Goal: Task Accomplishment & Management: Use online tool/utility

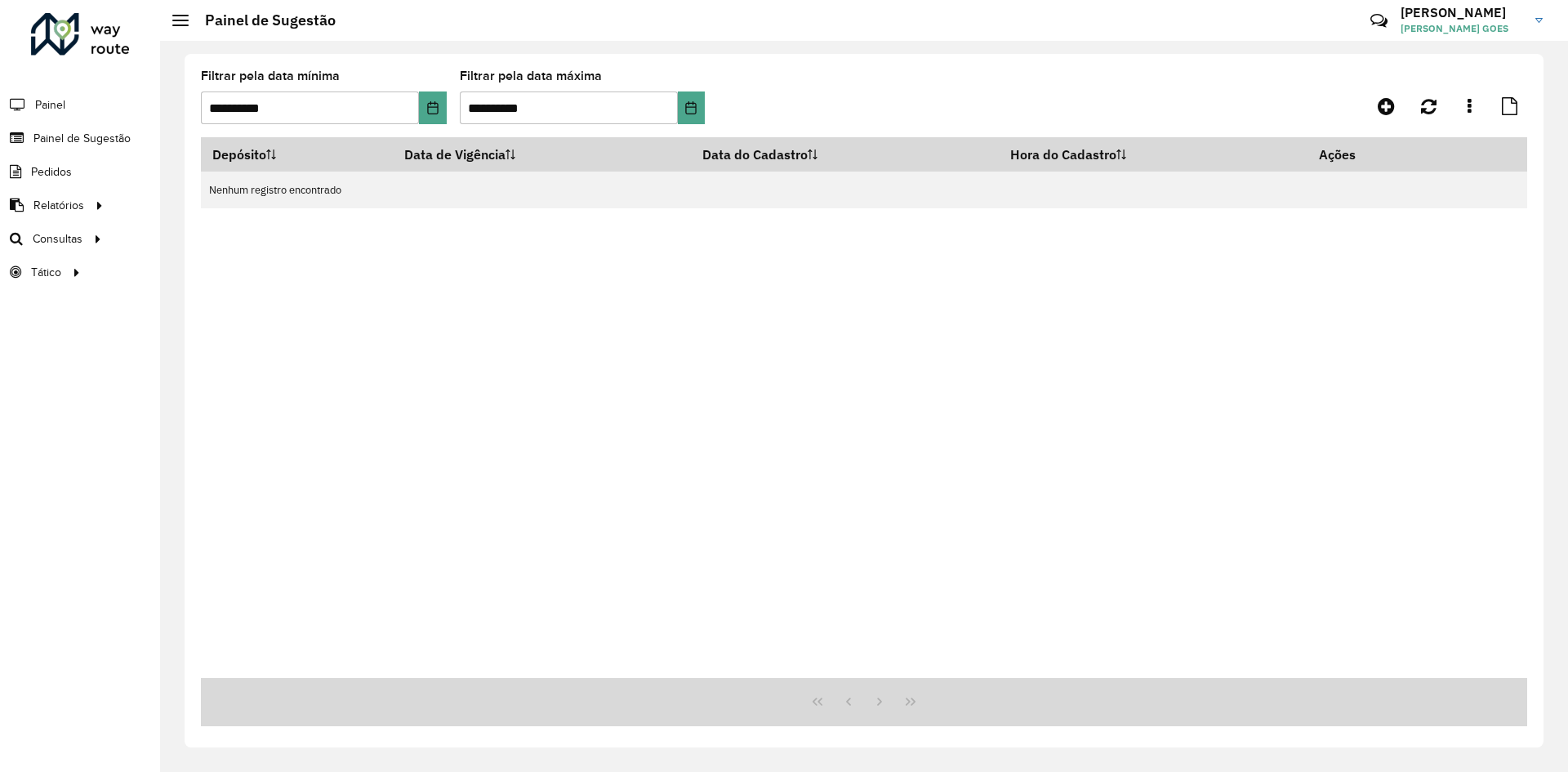
click at [99, 146] on span "Painel de Sugestão" at bounding box center [82, 138] width 97 height 17
click at [95, 140] on span "Painel de Sugestão" at bounding box center [84, 138] width 102 height 17
click at [1386, 106] on icon at bounding box center [1386, 106] width 17 height 20
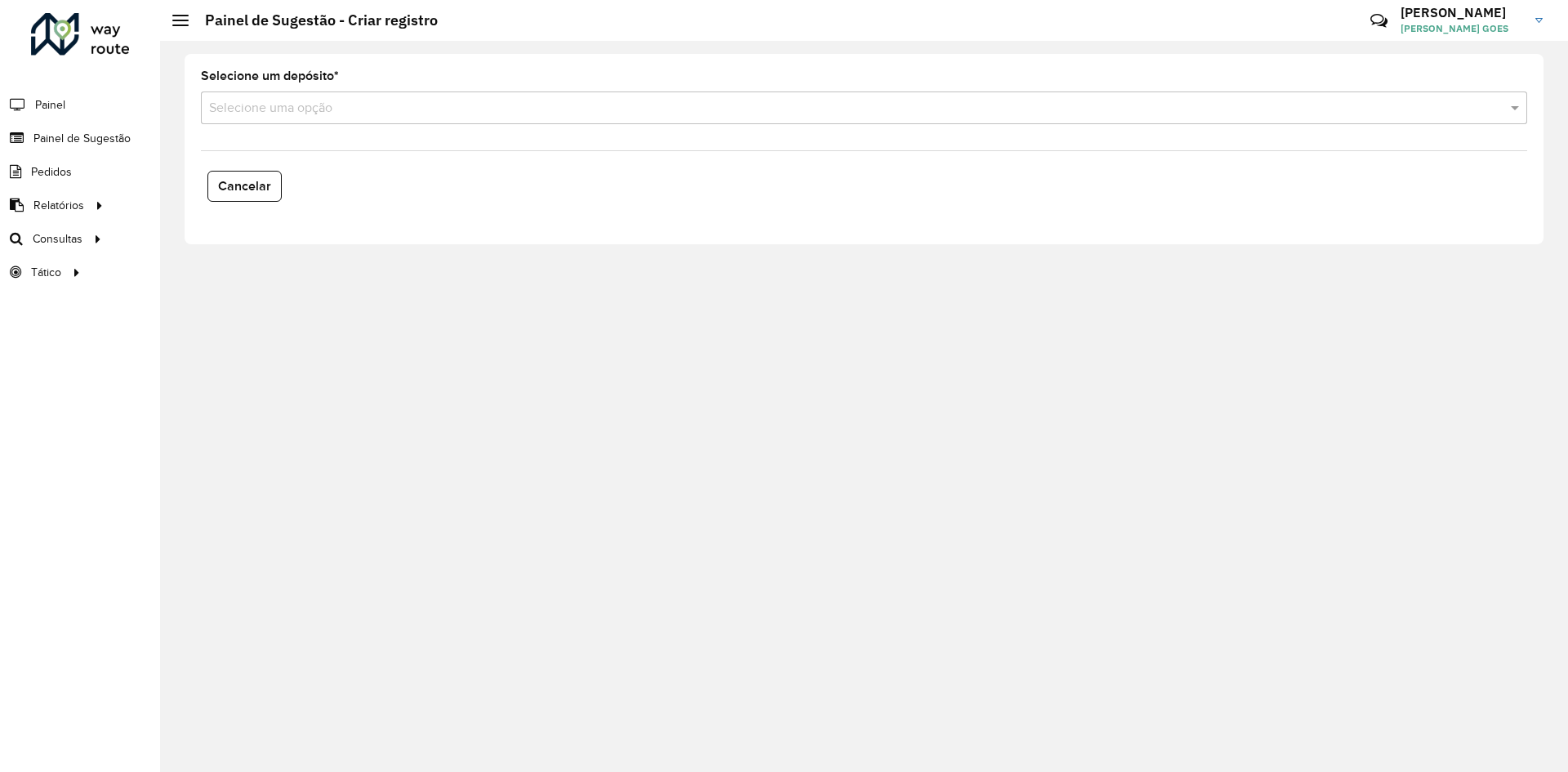
click at [306, 116] on input "text" at bounding box center [848, 108] width 1277 height 20
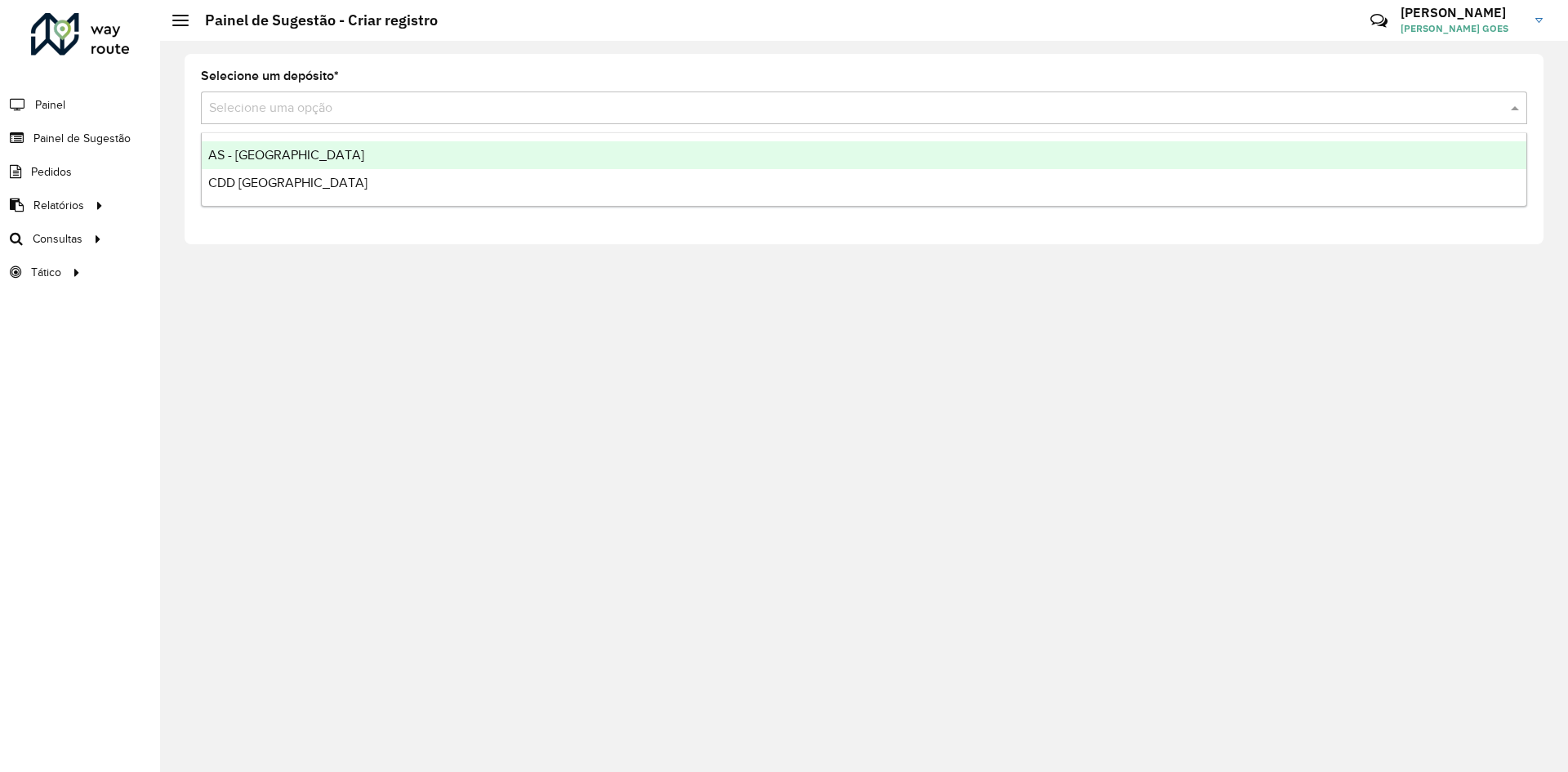
click at [326, 100] on input "text" at bounding box center [848, 108] width 1277 height 20
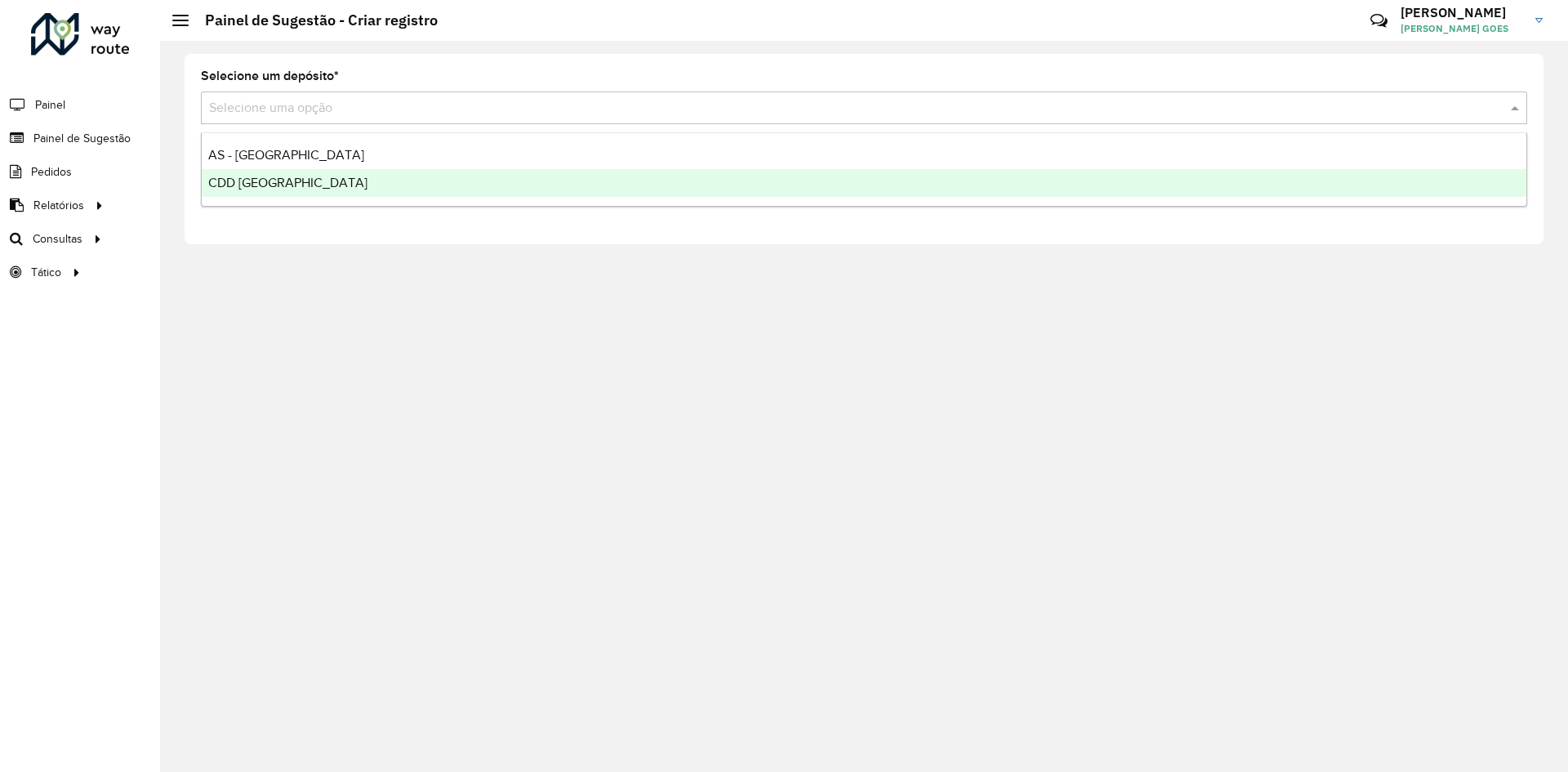
click at [258, 189] on span "CDD [GEOGRAPHIC_DATA]" at bounding box center [288, 183] width 160 height 14
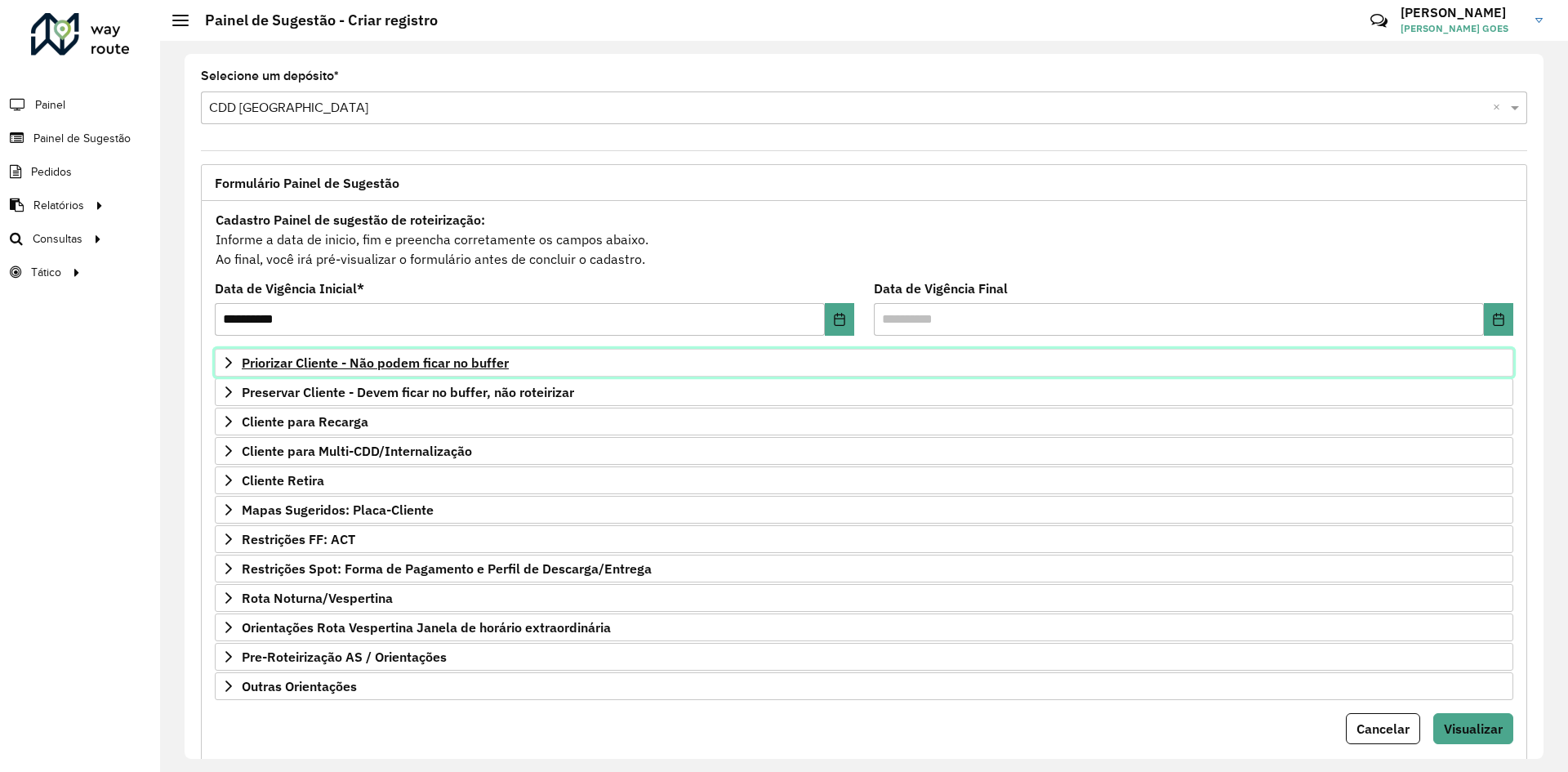
click at [369, 368] on span "Priorizar Cliente - Não podem ficar no buffer" at bounding box center [375, 362] width 267 height 13
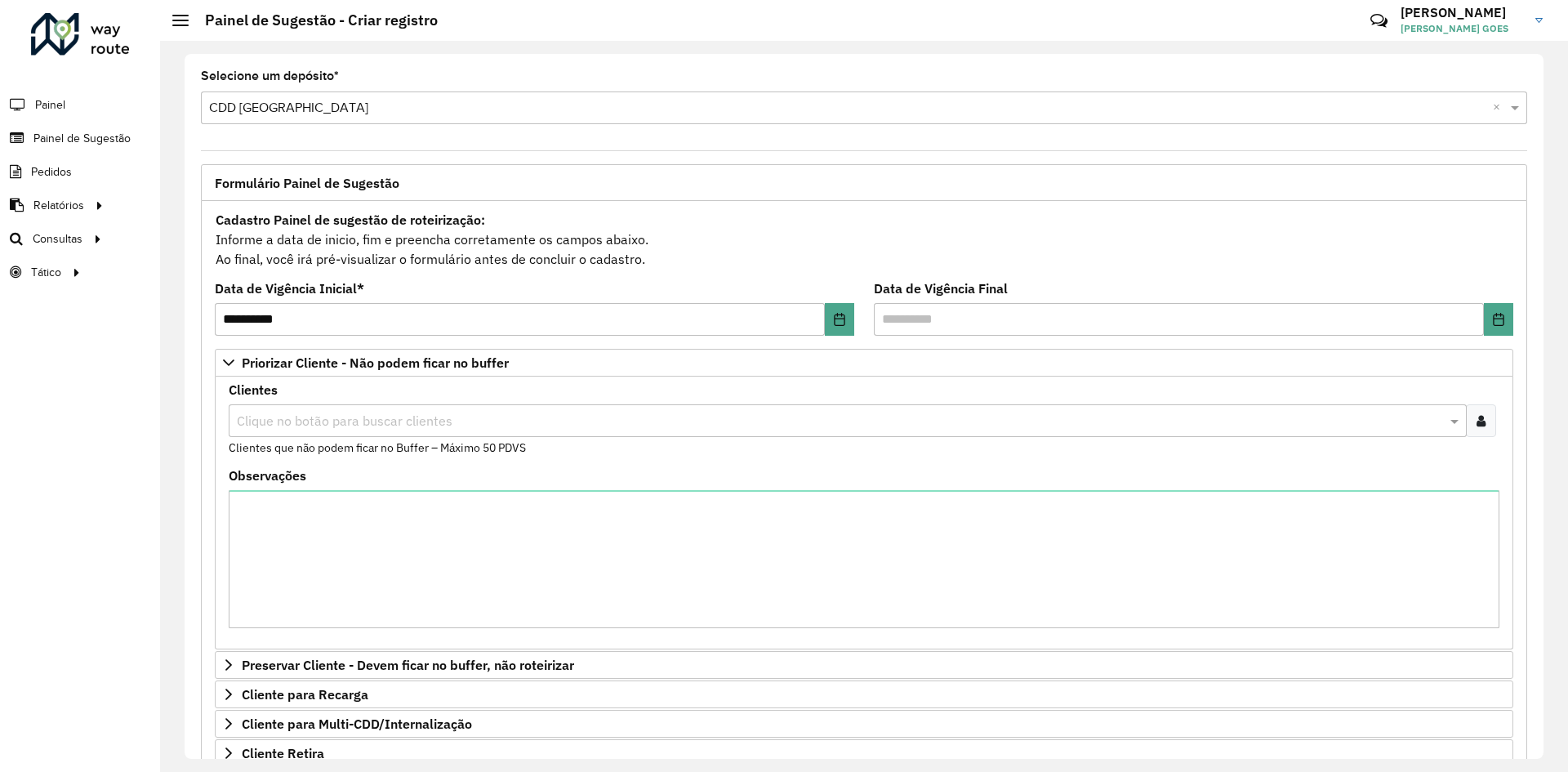
click at [346, 410] on div "Clique no botão para buscar clientes" at bounding box center [847, 421] width 1238 height 33
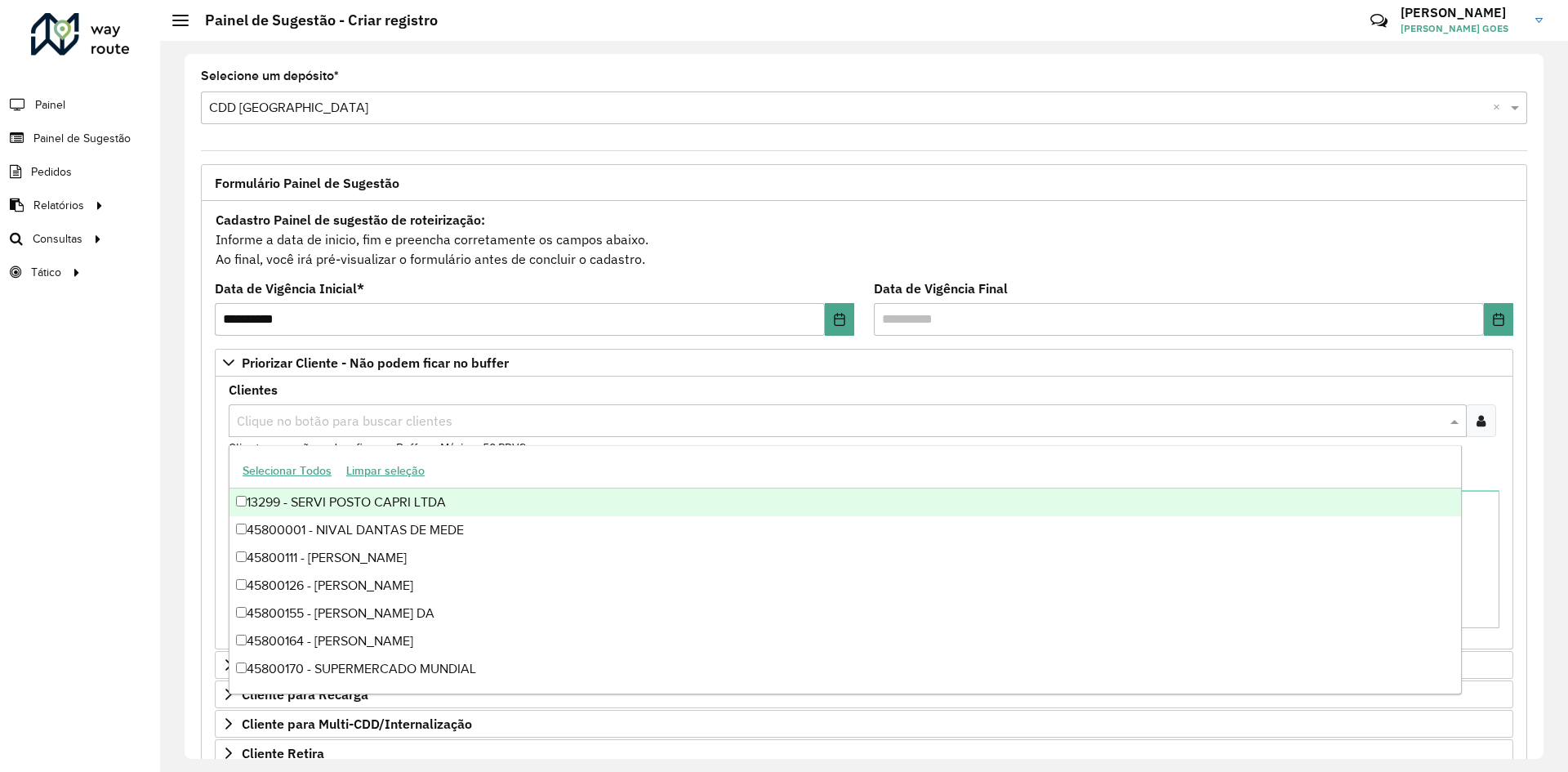
click at [1476, 416] on icon at bounding box center [1480, 420] width 9 height 13
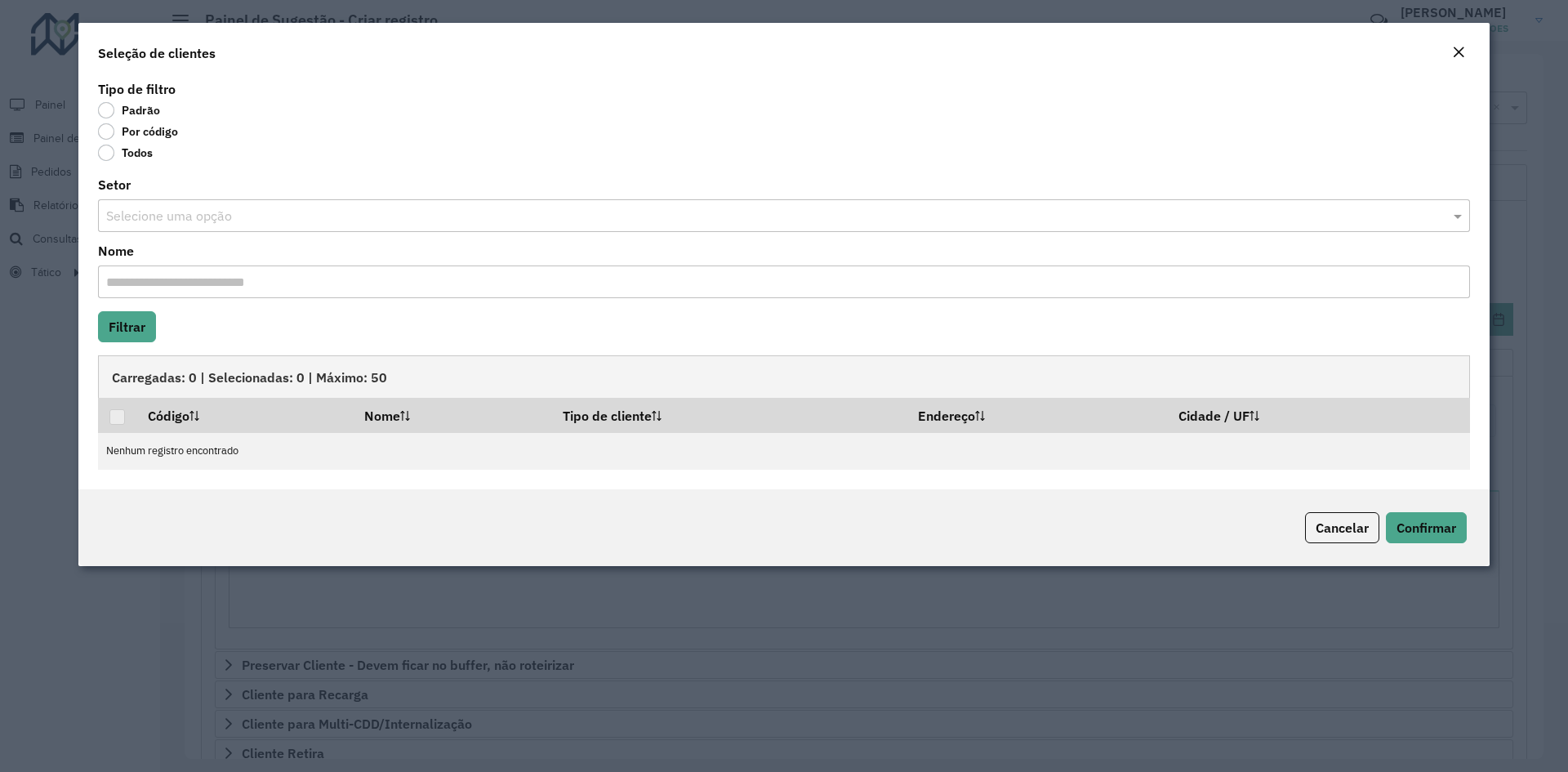
click at [156, 133] on label "Por código" at bounding box center [137, 131] width 80 height 16
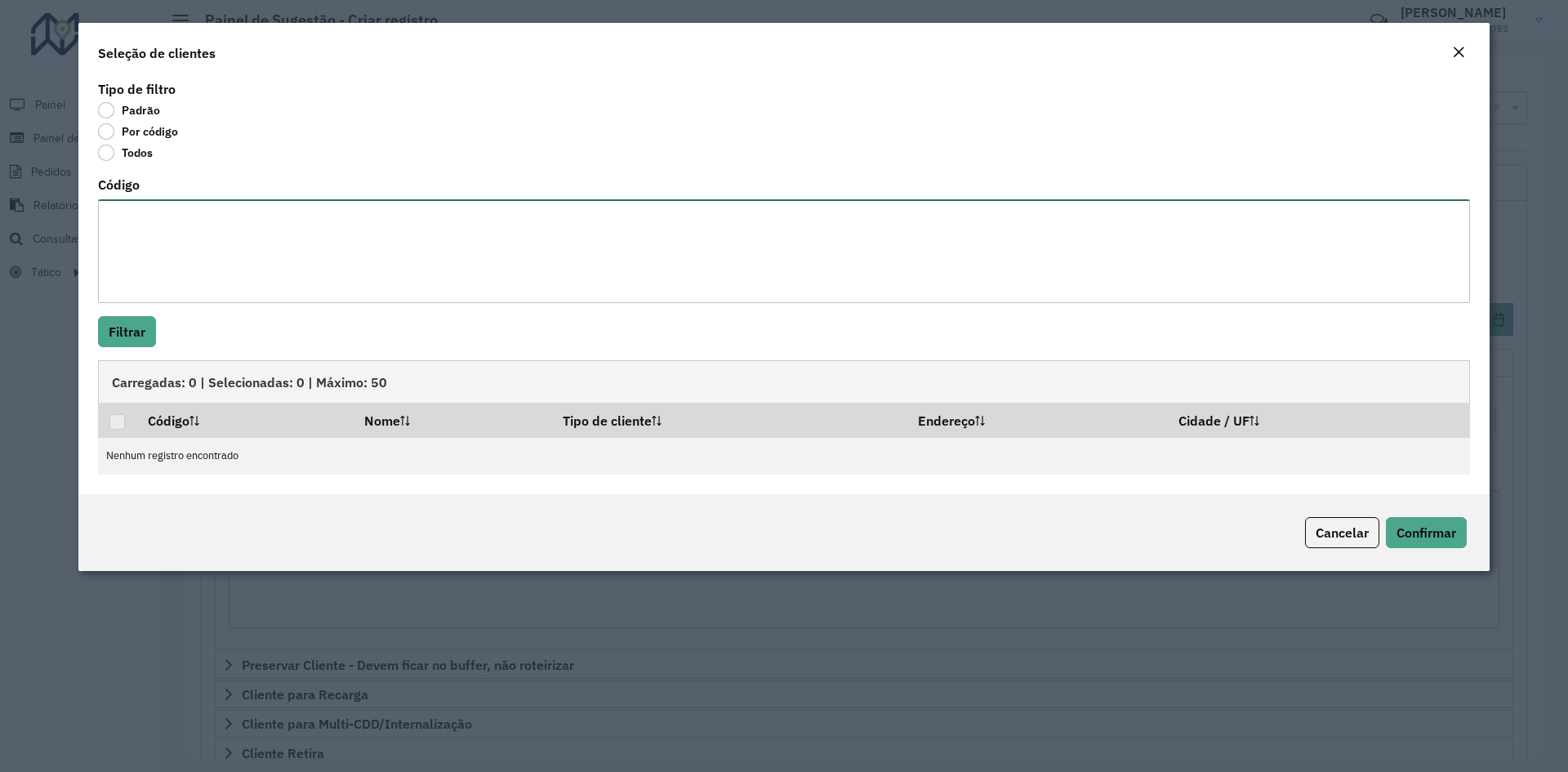
click at [154, 214] on textarea "Código" at bounding box center [784, 251] width 1371 height 104
paste textarea "***** ***** ***** ***** ***** ***** ***** ***** ***** ***** *****"
type textarea "***** ***** ***** ***** ***** ***** ***** ***** ***** ***** *****"
click at [133, 329] on button "Filtrar" at bounding box center [127, 331] width 58 height 31
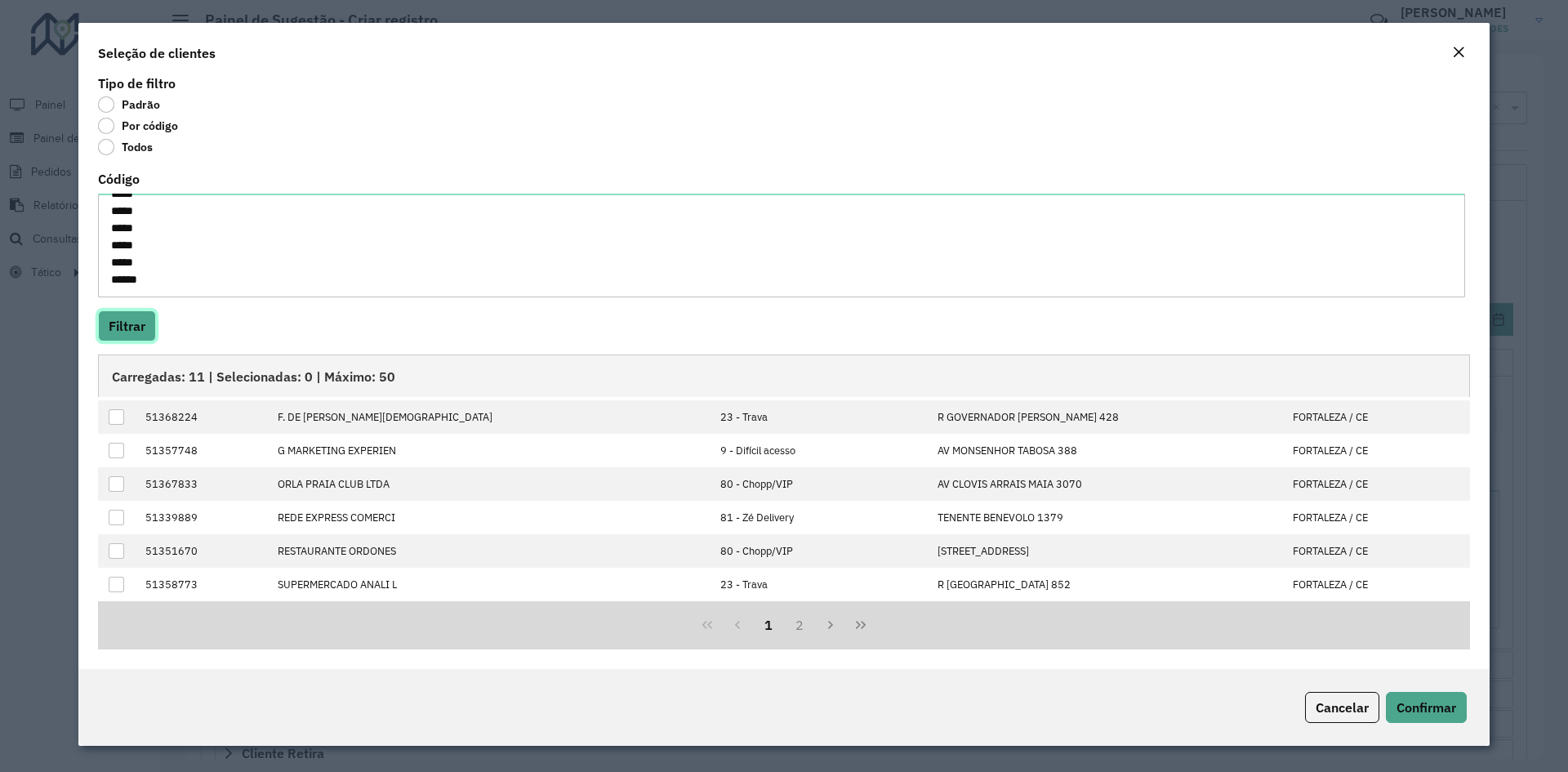
scroll to position [0, 0]
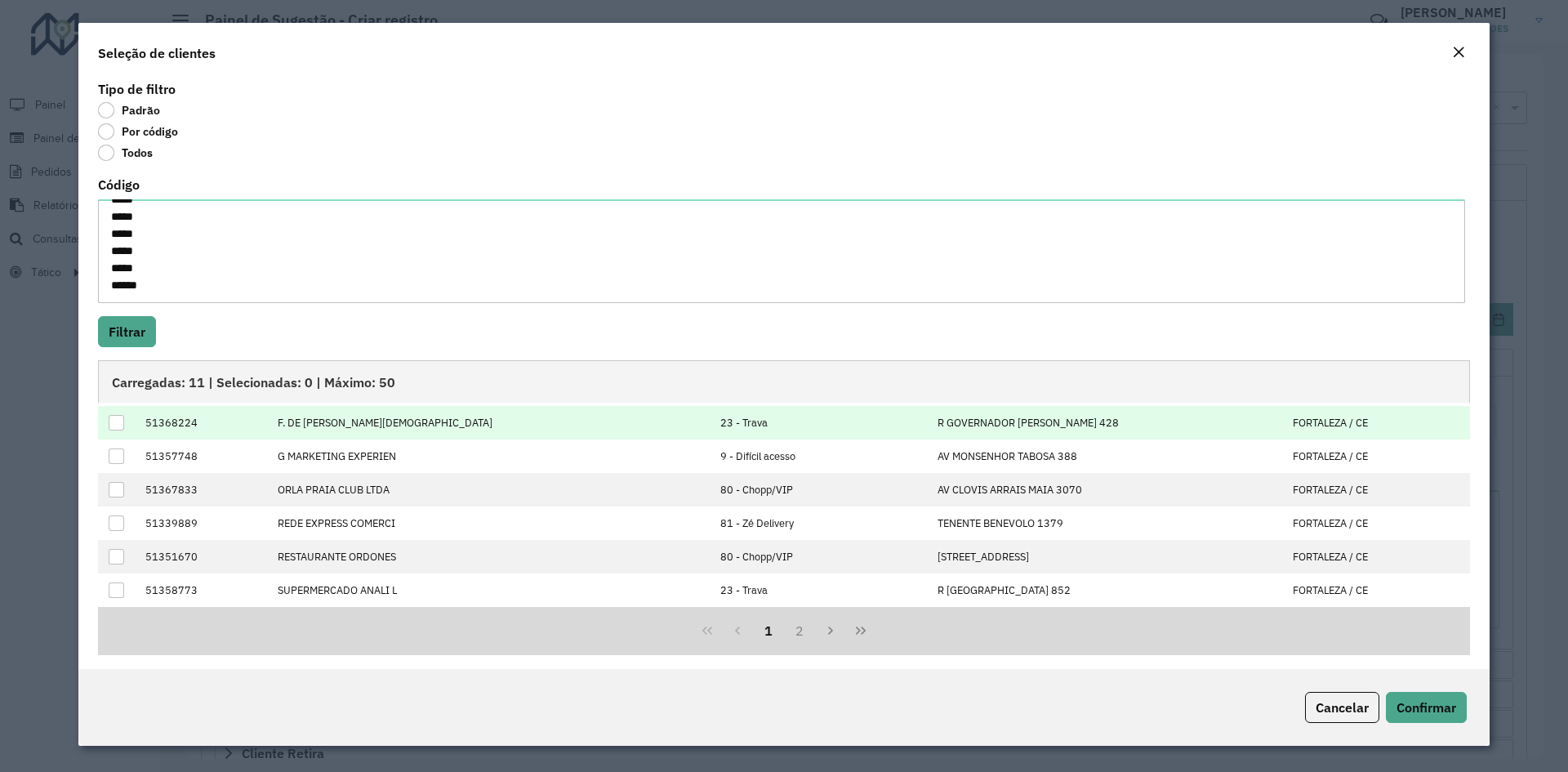
click at [112, 420] on div at bounding box center [117, 422] width 15 height 15
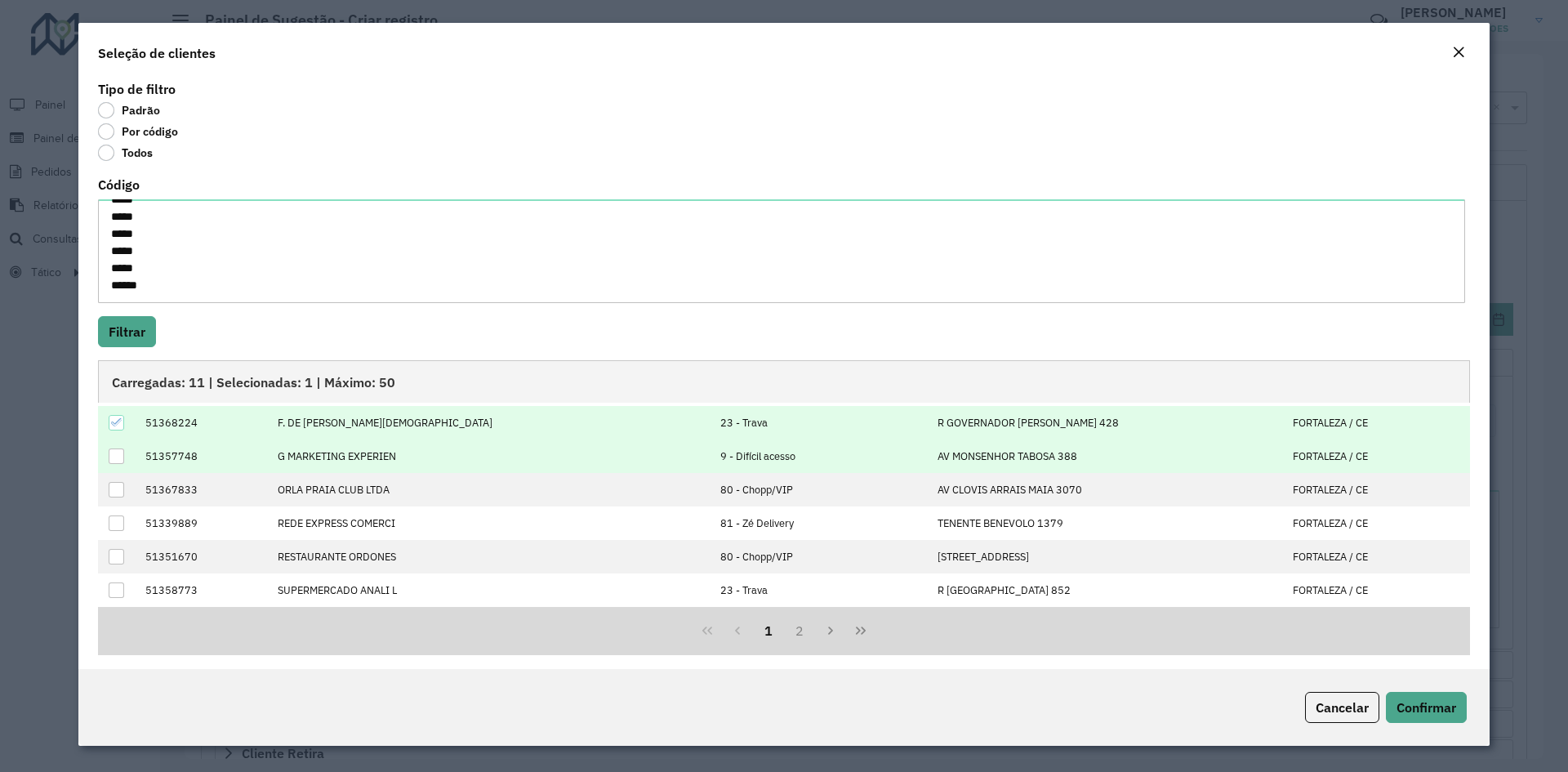
click at [112, 451] on div at bounding box center [117, 456] width 15 height 15
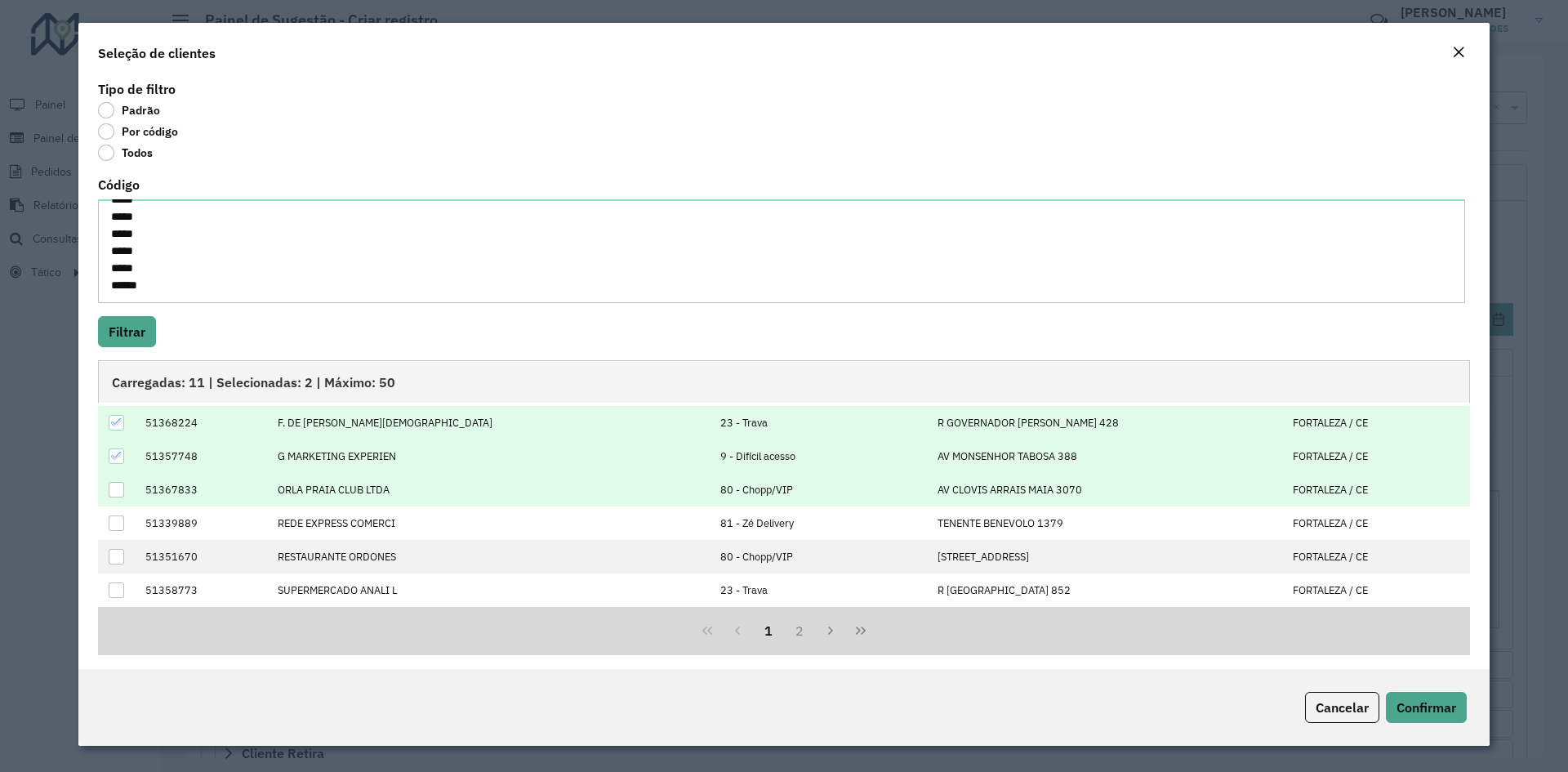
click at [116, 485] on div at bounding box center [117, 489] width 15 height 15
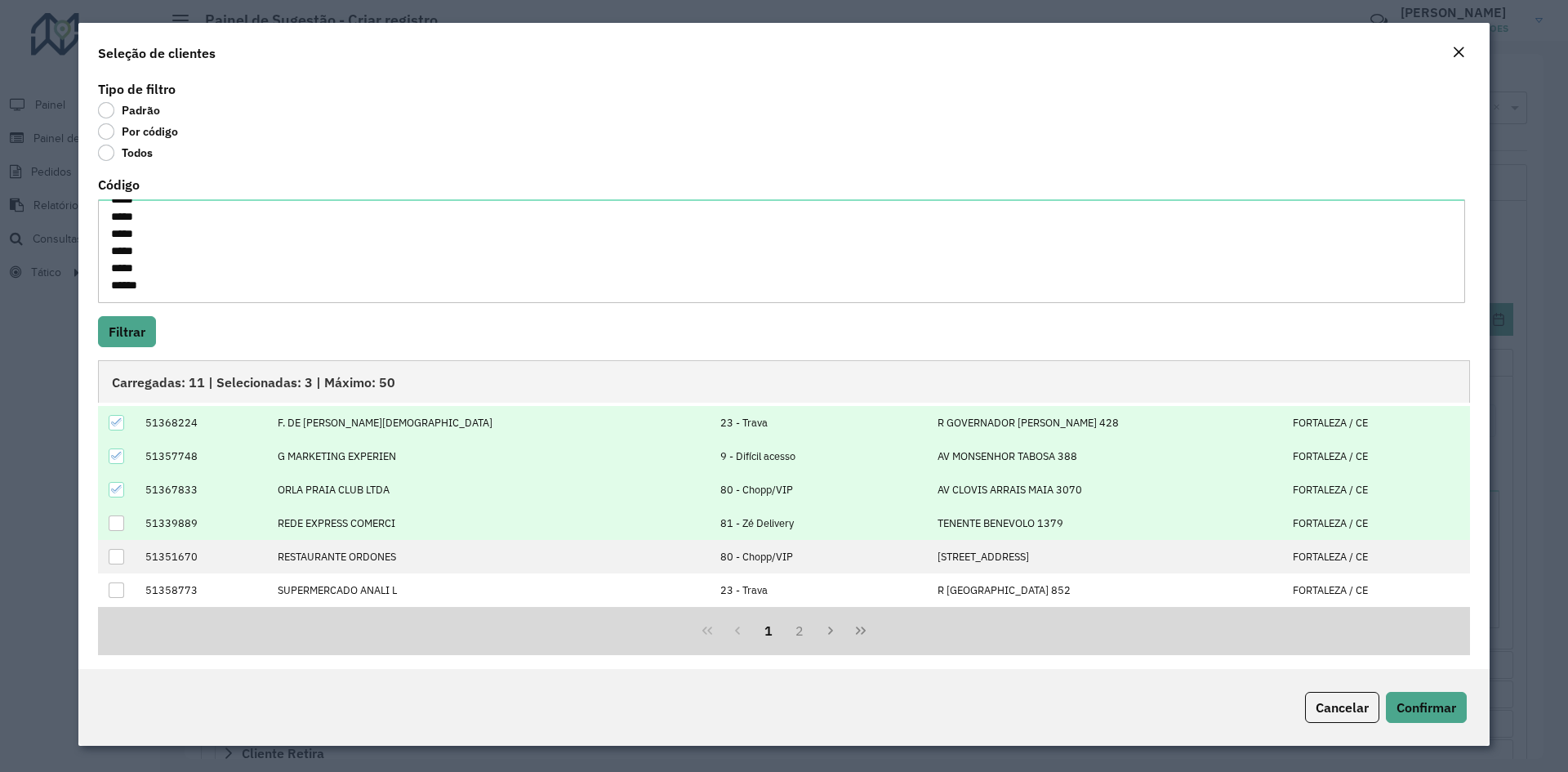
click at [123, 519] on div at bounding box center [117, 523] width 15 height 15
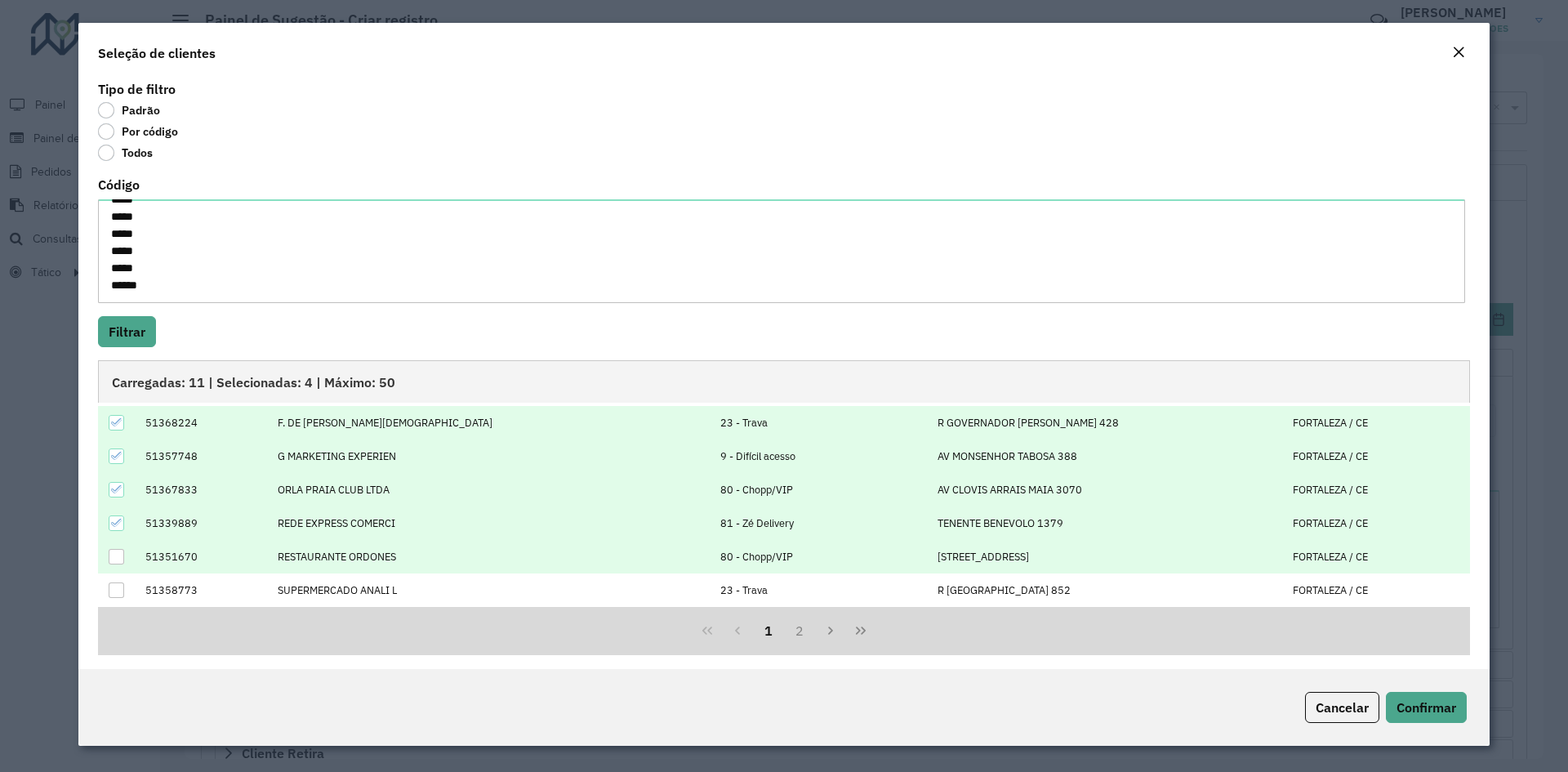
click at [117, 551] on div at bounding box center [117, 556] width 15 height 15
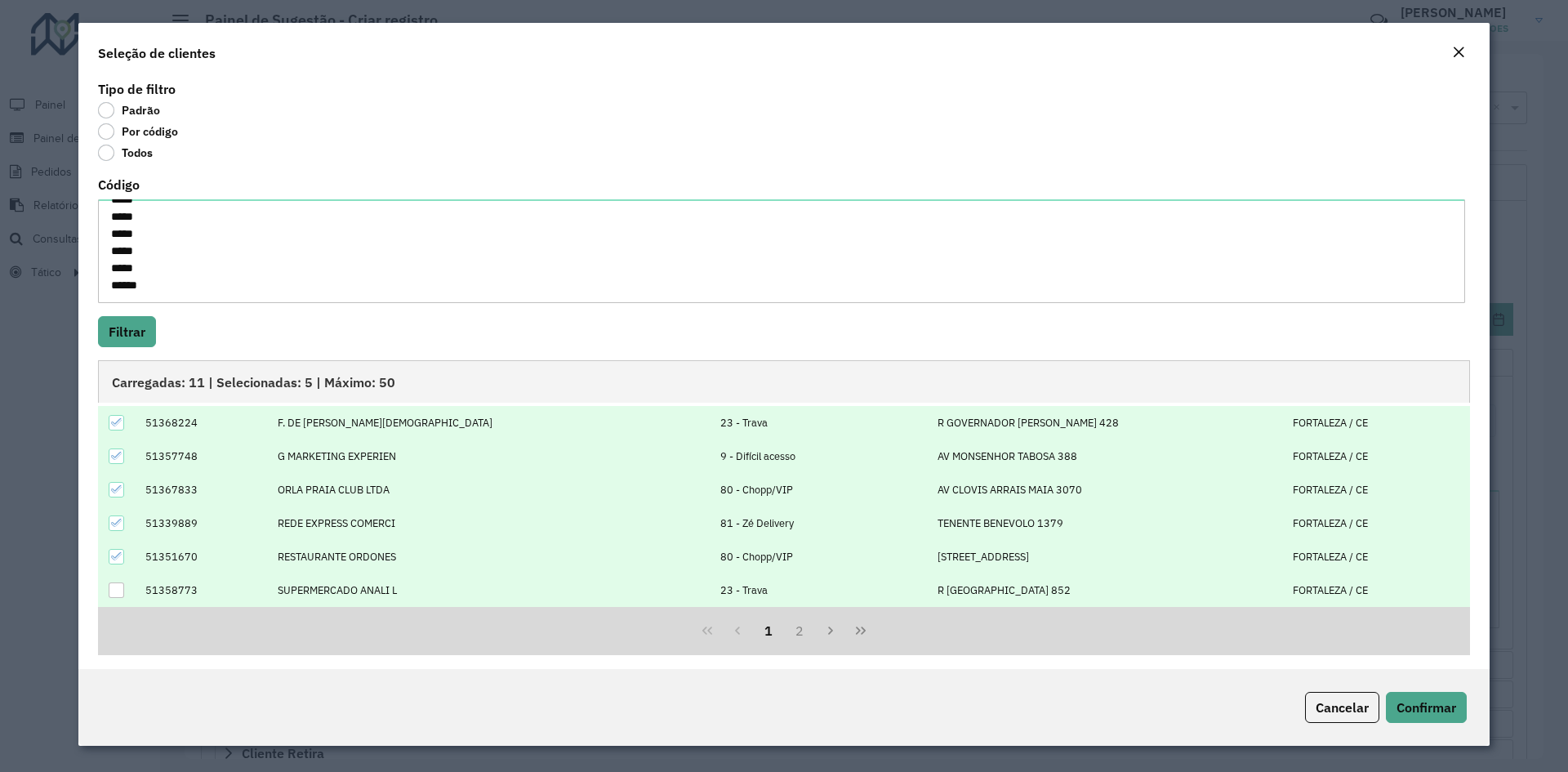
click at [118, 590] on div at bounding box center [117, 590] width 15 height 15
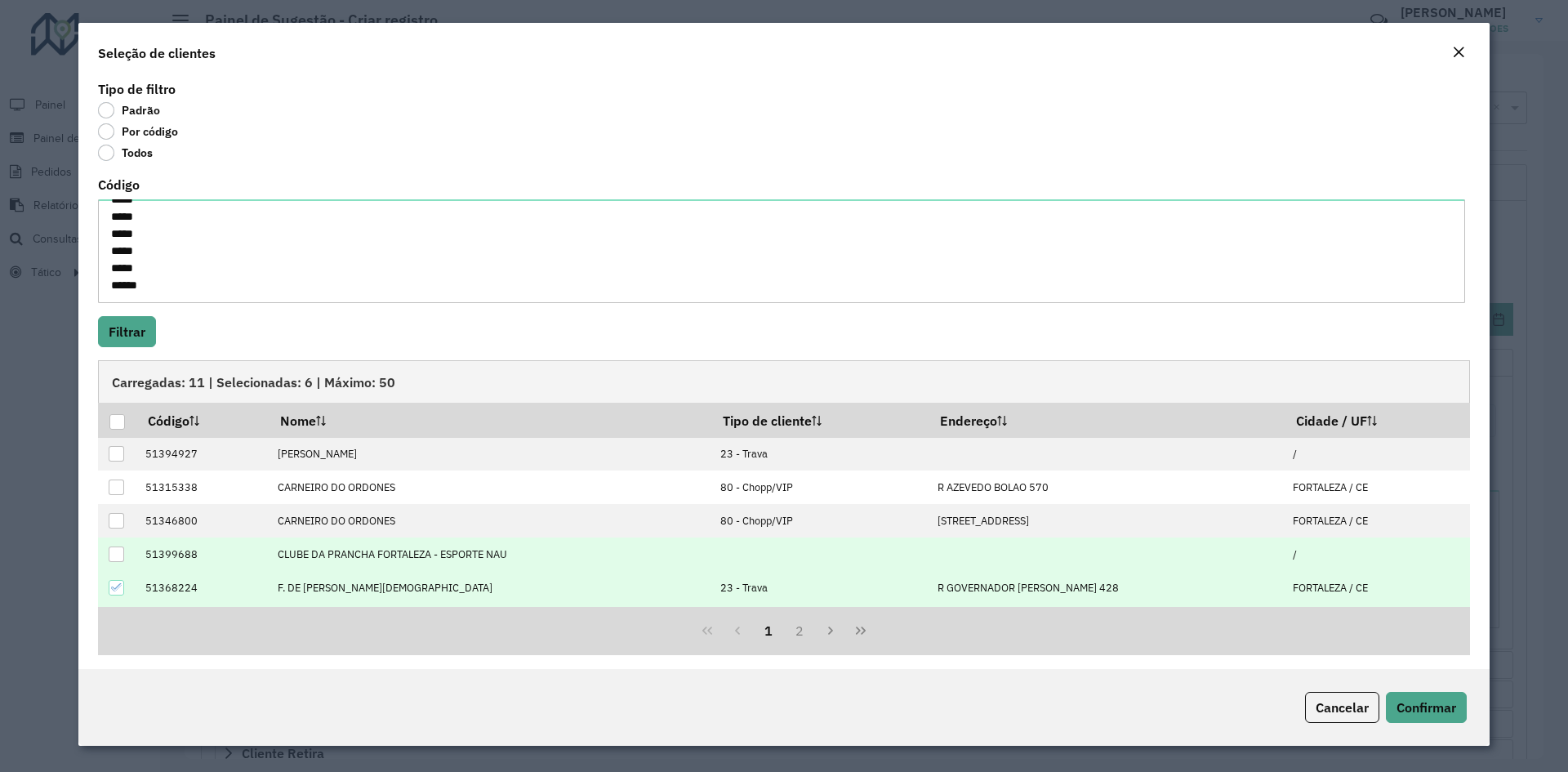
click at [114, 550] on div at bounding box center [117, 554] width 15 height 15
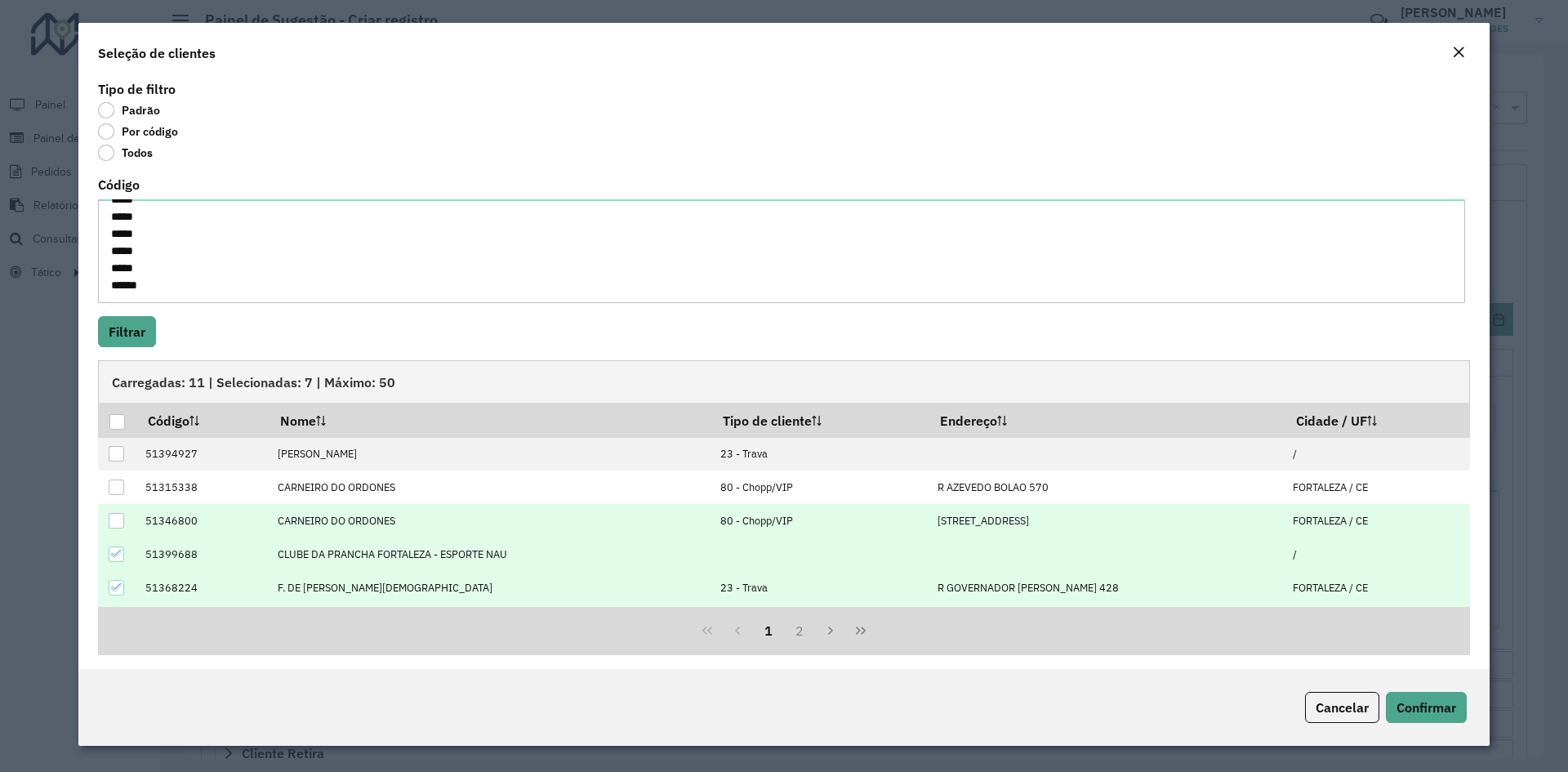
click at [113, 522] on div at bounding box center [117, 520] width 15 height 15
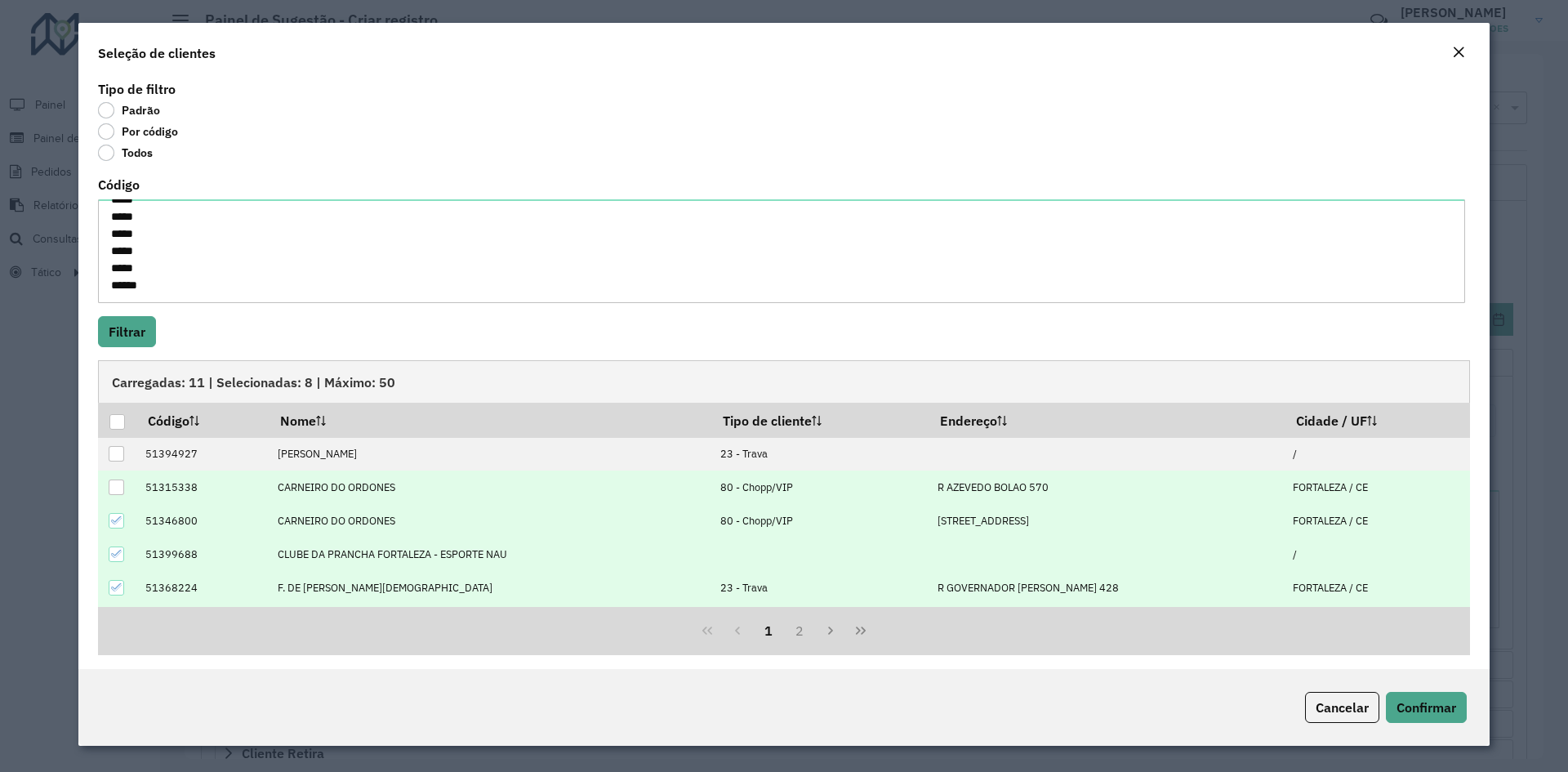
click at [112, 498] on td at bounding box center [117, 487] width 39 height 33
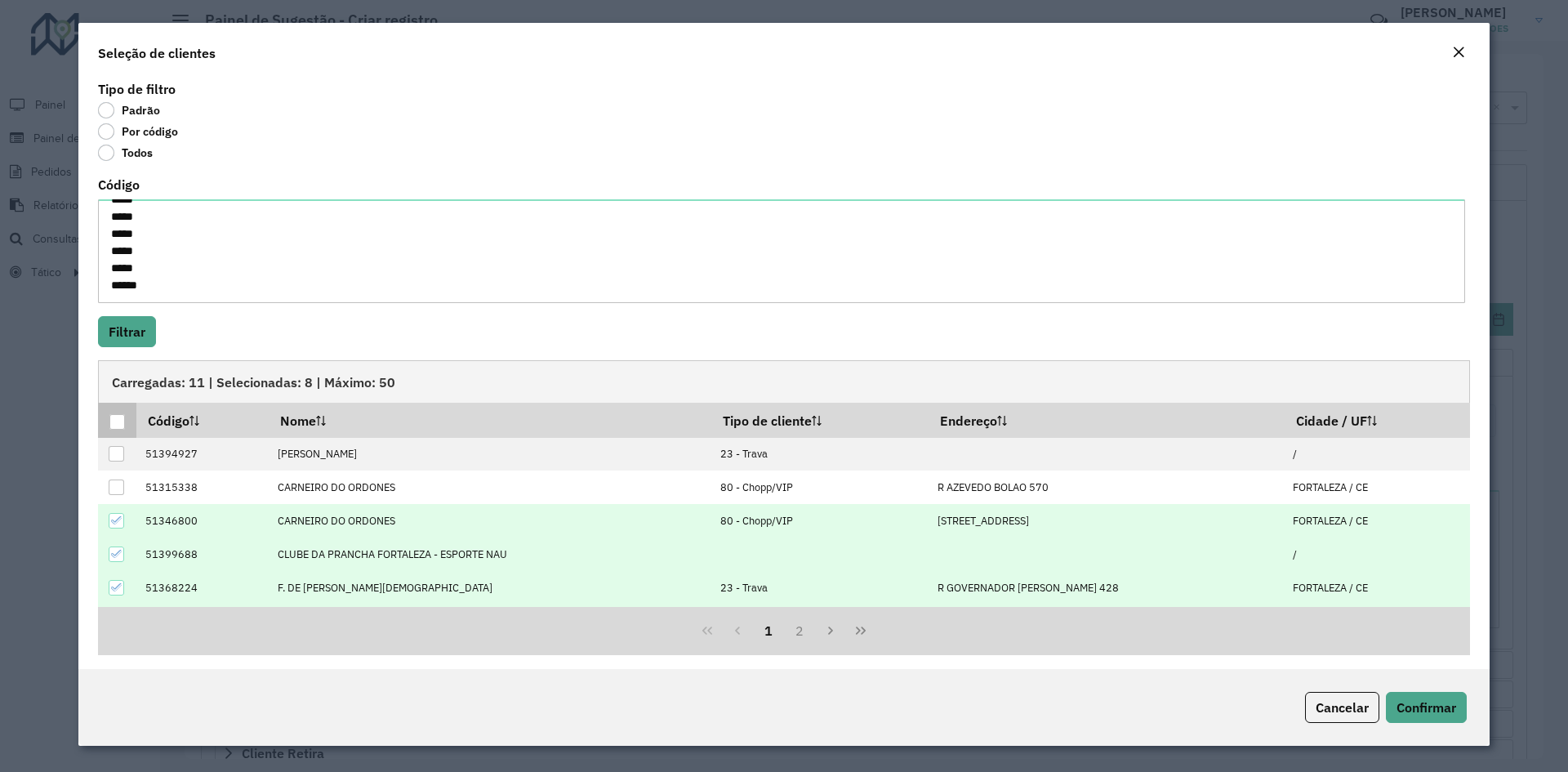
click at [112, 422] on div at bounding box center [117, 422] width 15 height 15
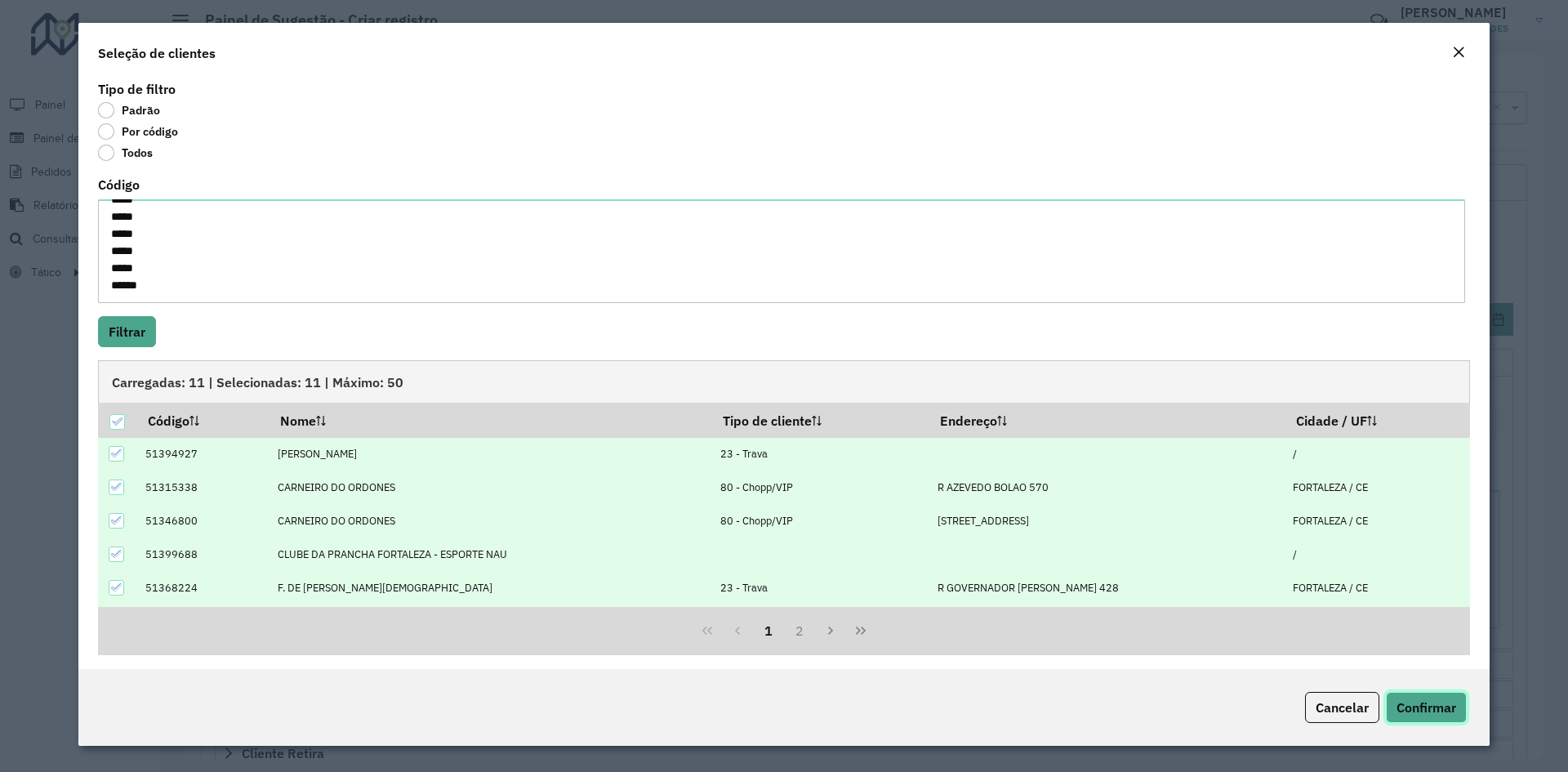
click at [1437, 702] on span "Confirmar" at bounding box center [1426, 707] width 59 height 16
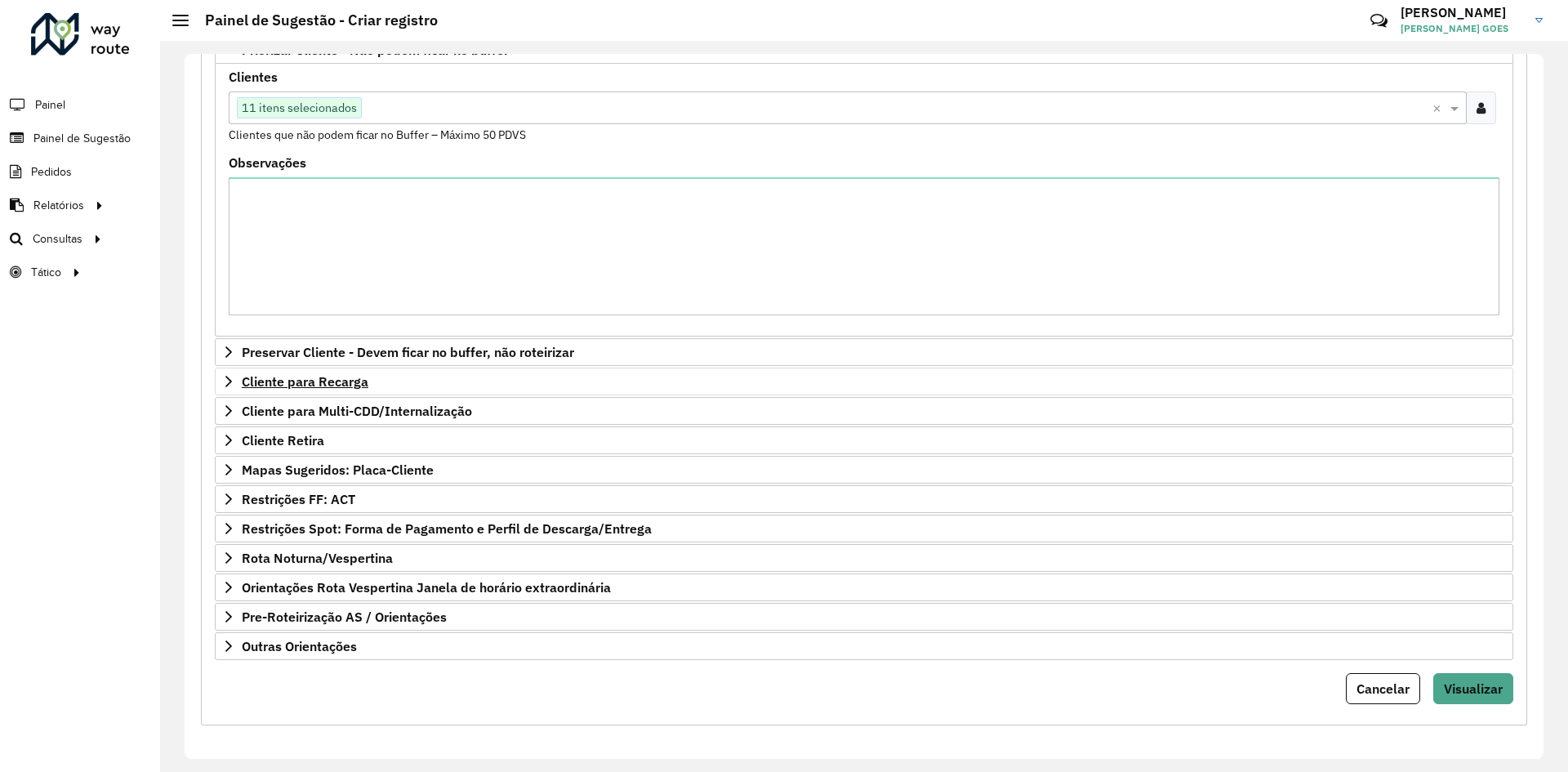
scroll to position [315, 0]
click at [1480, 694] on span "Visualizar" at bounding box center [1473, 686] width 58 height 16
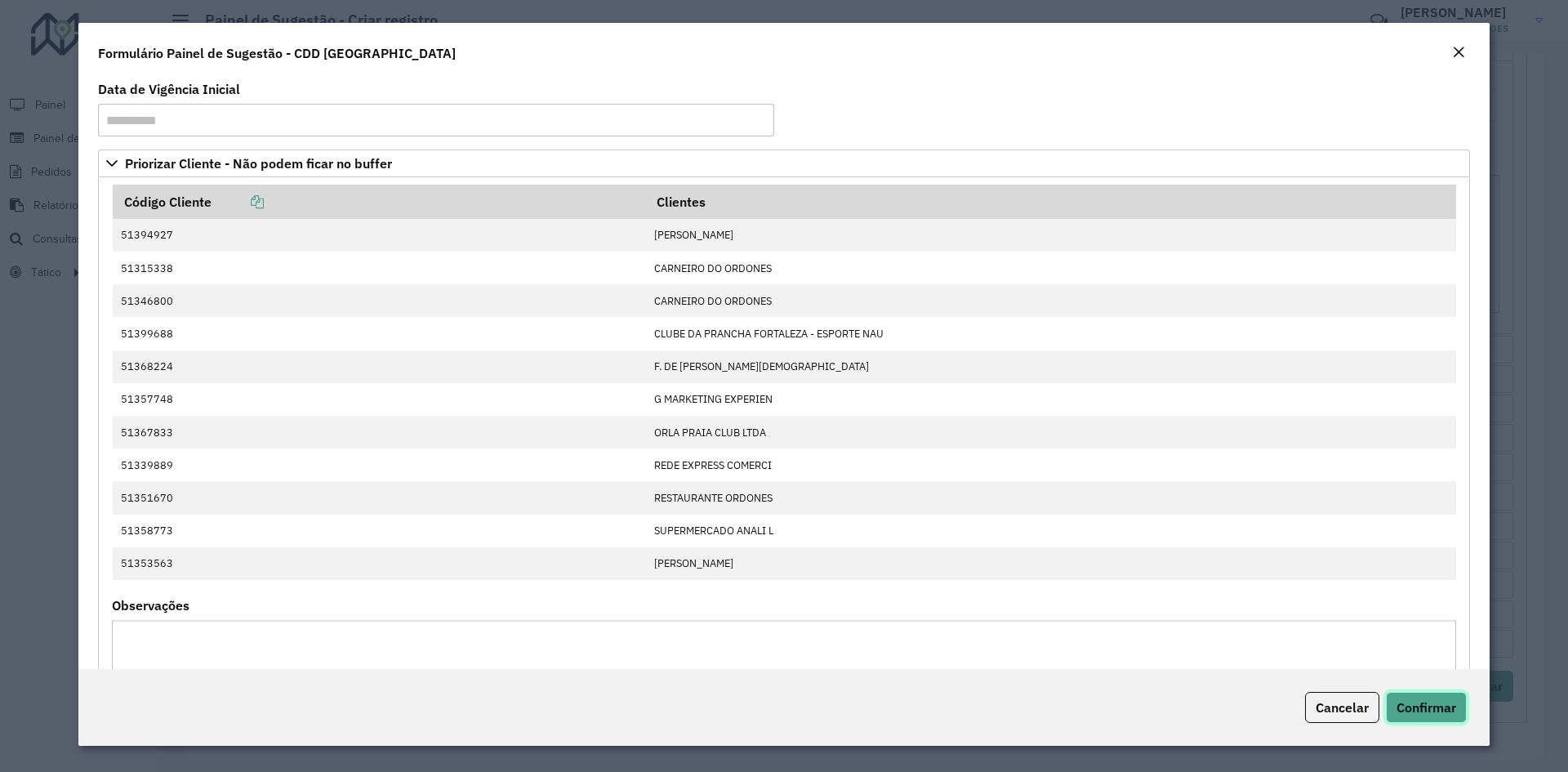
click at [1434, 718] on button "Confirmar" at bounding box center [1426, 708] width 81 height 31
